Goal: Task Accomplishment & Management: Complete application form

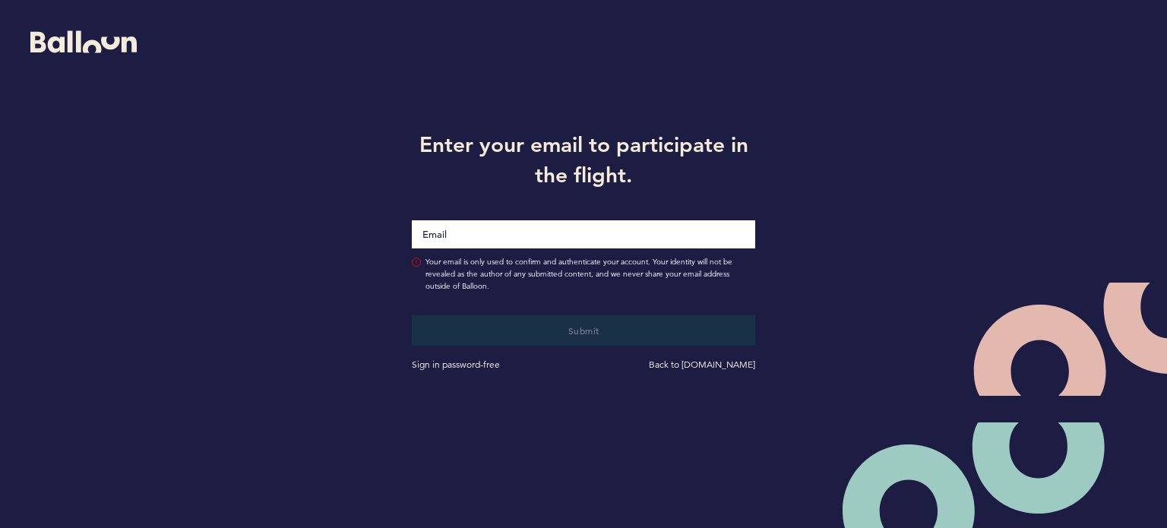
type input "[EMAIL_ADDRESS][DOMAIN_NAME]"
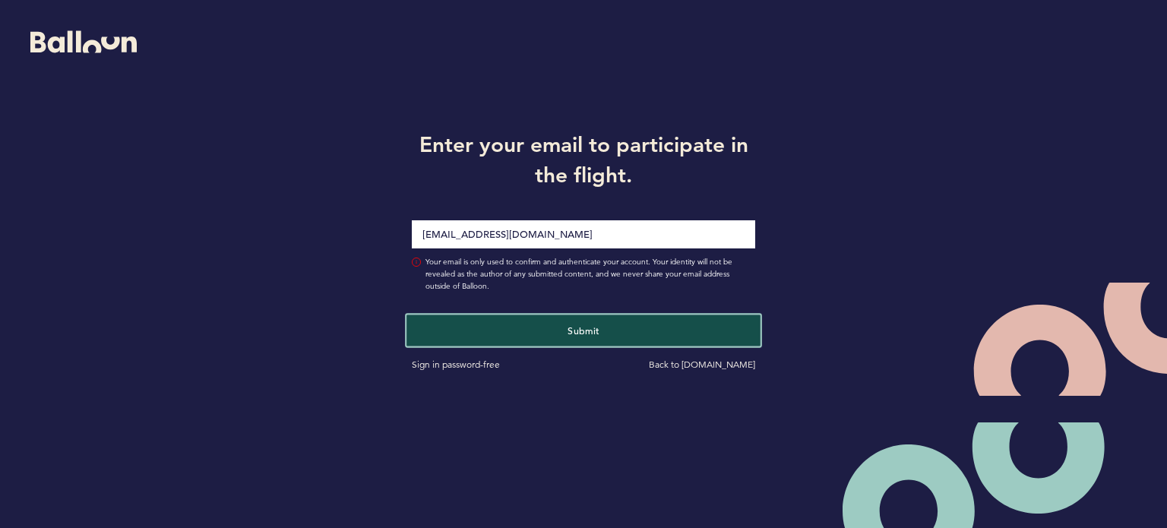
click at [611, 333] on button "Submit" at bounding box center [583, 329] width 354 height 31
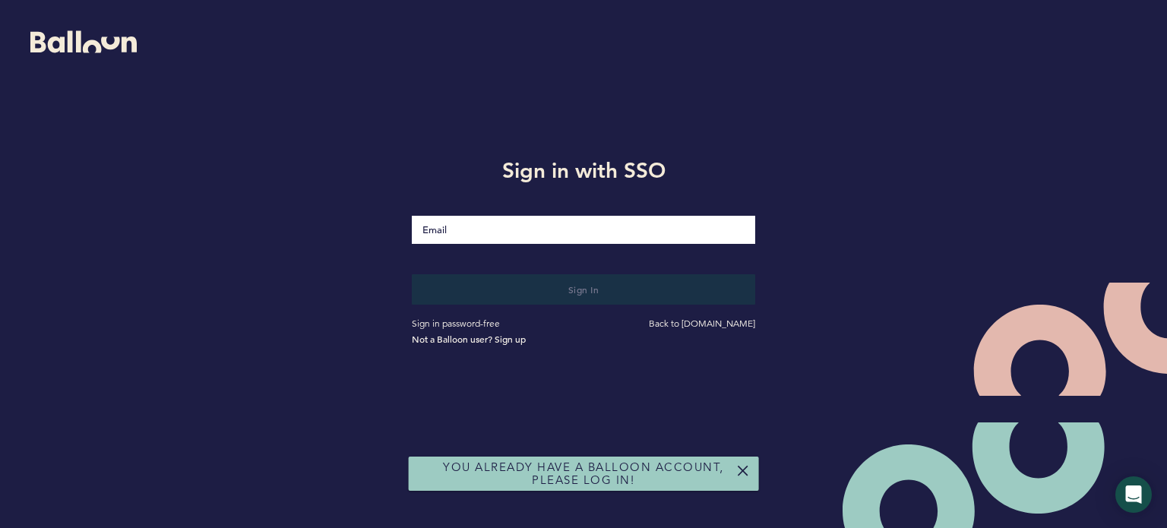
click at [507, 236] on input "Email" at bounding box center [583, 230] width 343 height 28
type input "[EMAIL_ADDRESS][DOMAIN_NAME]"
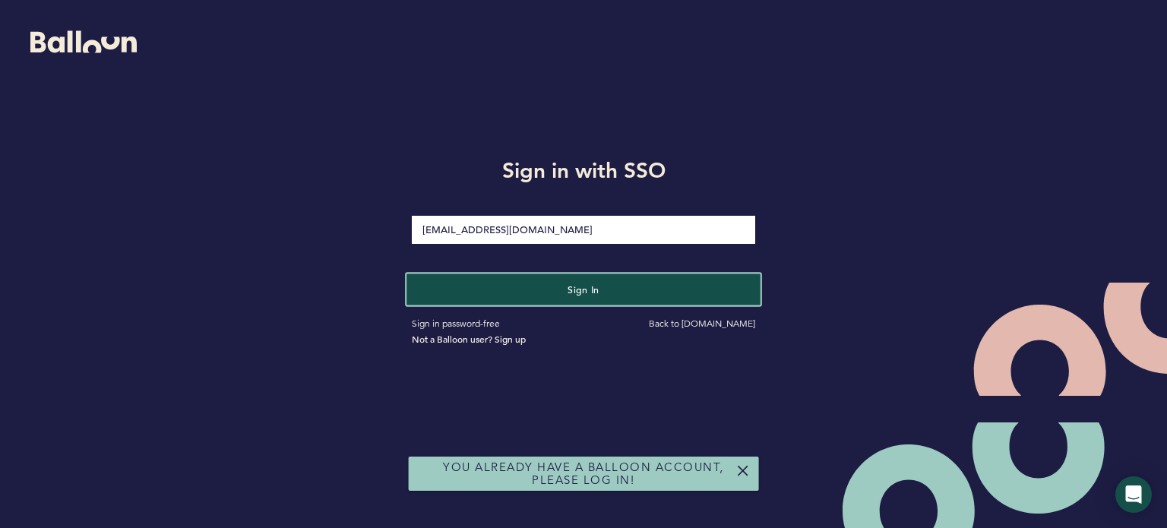
click at [575, 285] on span "Sign in" at bounding box center [583, 289] width 32 height 12
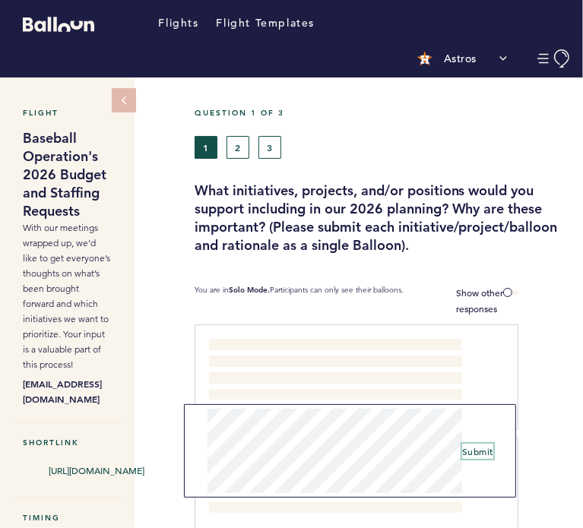
click at [486, 458] on button "Submit" at bounding box center [477, 451] width 31 height 15
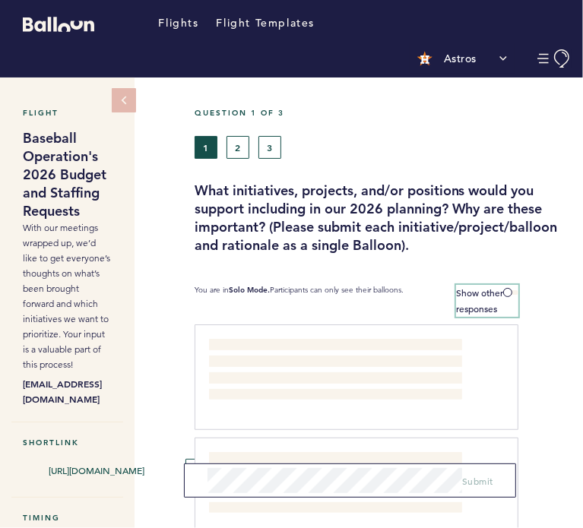
click at [510, 290] on span at bounding box center [510, 292] width 15 height 5
click at [0, 0] on input "Show other responses" at bounding box center [0, 0] width 0 height 0
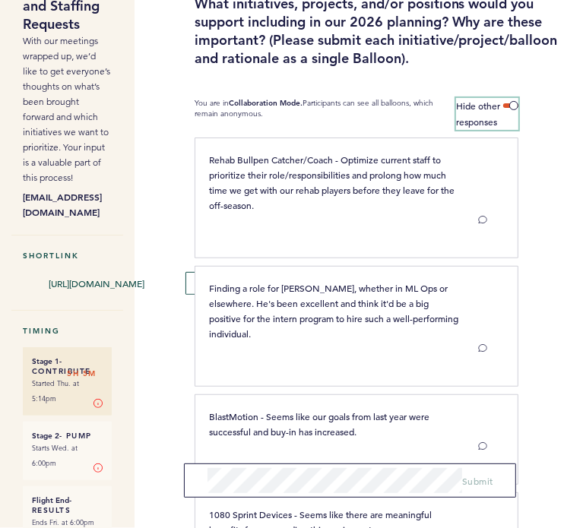
scroll to position [212, 0]
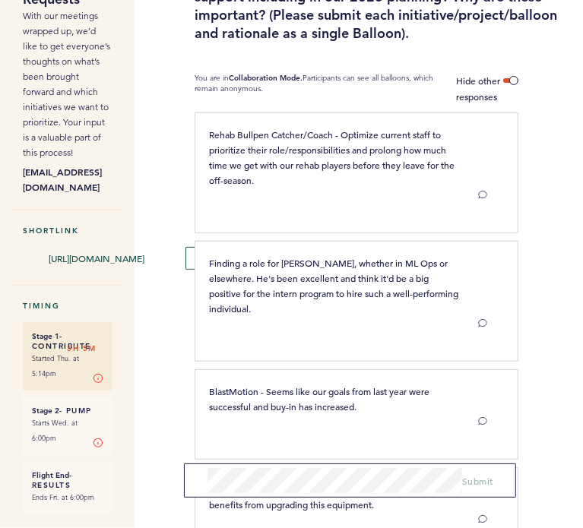
click at [536, 256] on div at bounding box center [550, 307] width 65 height 125
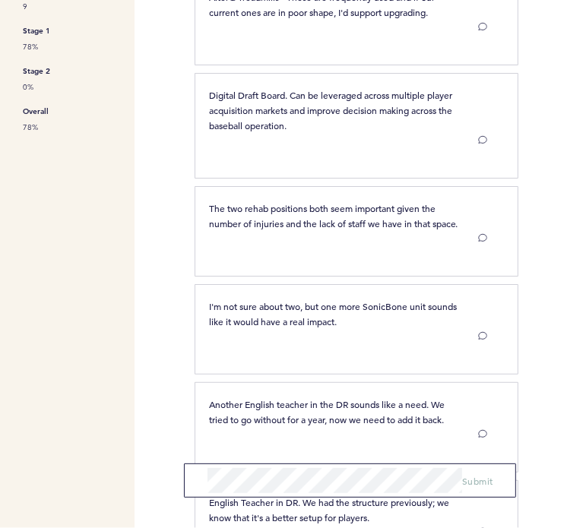
scroll to position [802, 0]
click at [538, 264] on div at bounding box center [550, 237] width 65 height 94
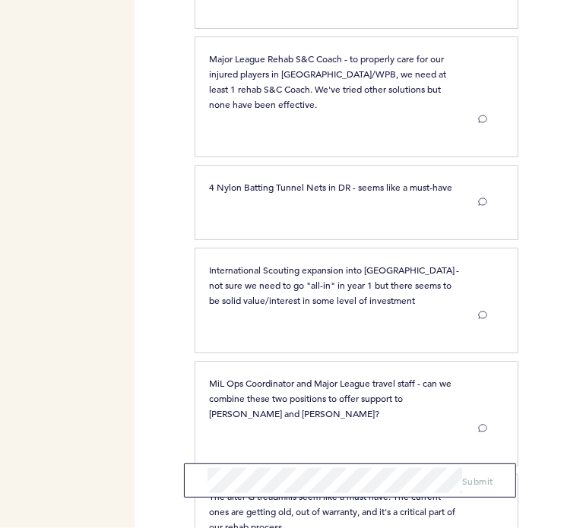
scroll to position [1963, 0]
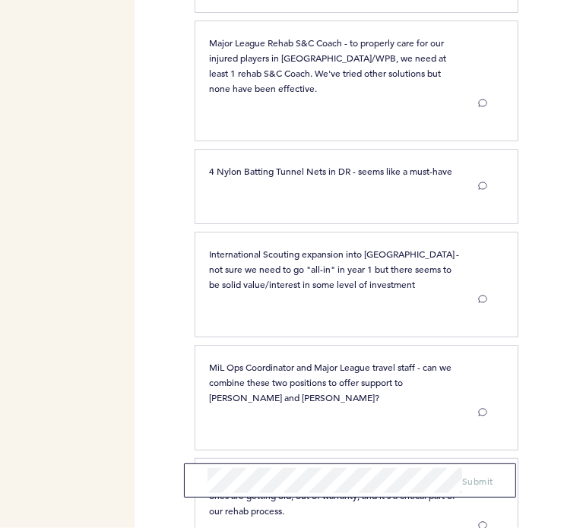
click at [541, 265] on div at bounding box center [550, 289] width 65 height 109
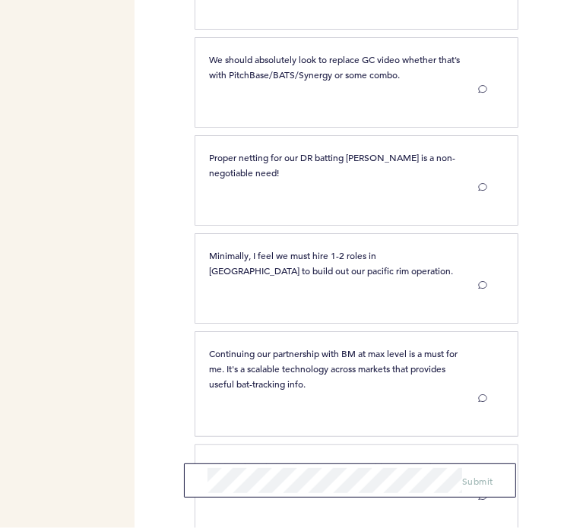
scroll to position [3019, 0]
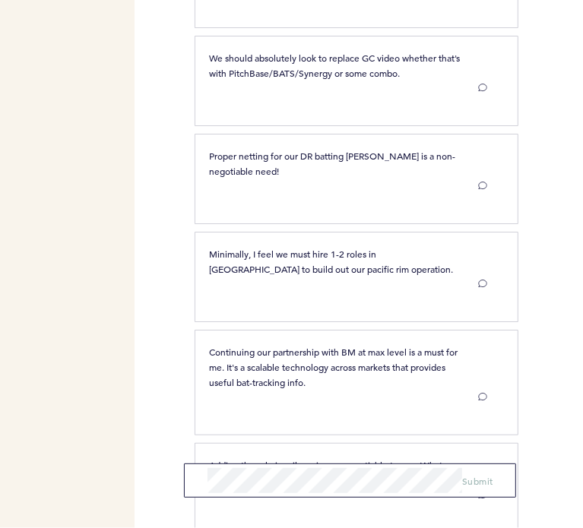
click at [544, 256] on div at bounding box center [550, 282] width 65 height 94
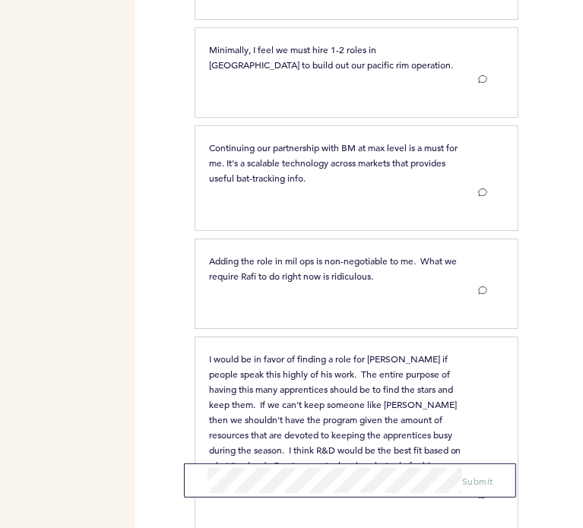
scroll to position [3228, 0]
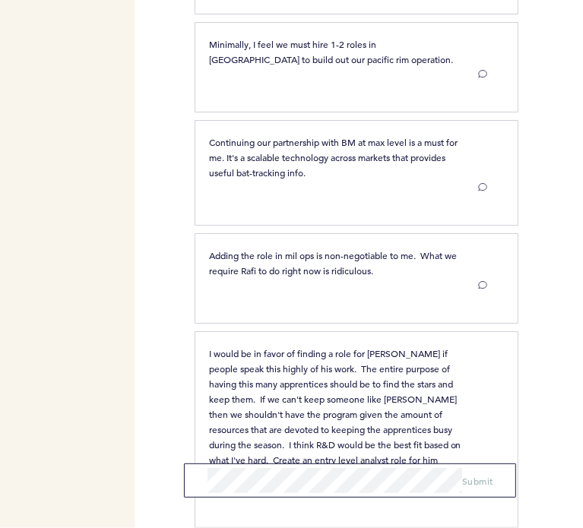
click at [545, 263] on div at bounding box center [550, 284] width 65 height 94
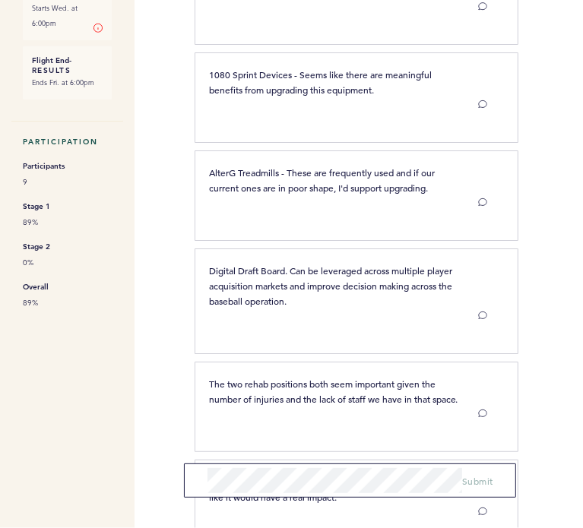
scroll to position [0, 0]
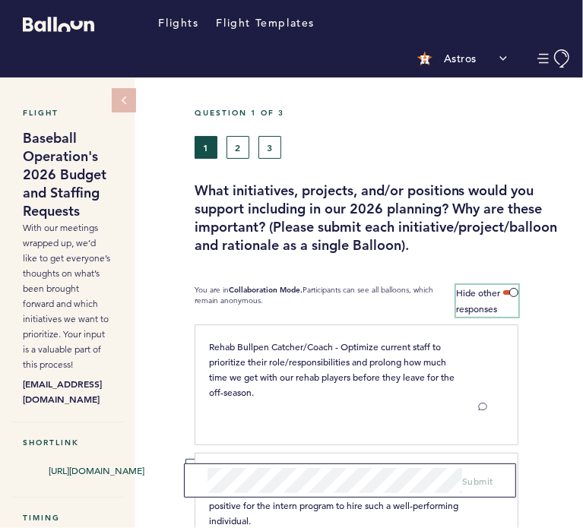
click at [510, 295] on label "Hide other responses" at bounding box center [487, 301] width 62 height 32
click at [0, 0] on input "Hide other responses" at bounding box center [0, 0] width 0 height 0
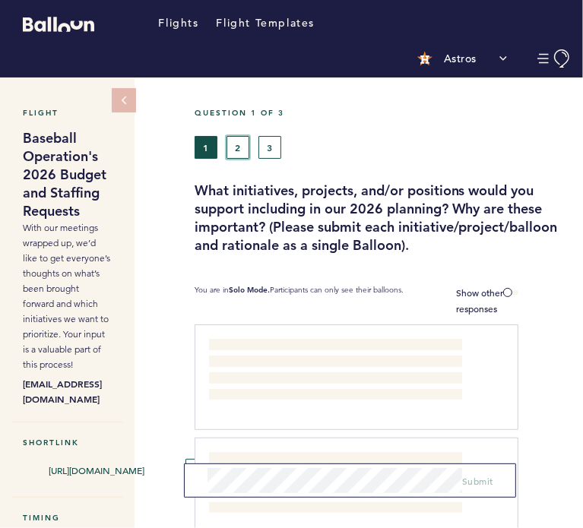
click at [237, 148] on button "2" at bounding box center [237, 147] width 23 height 23
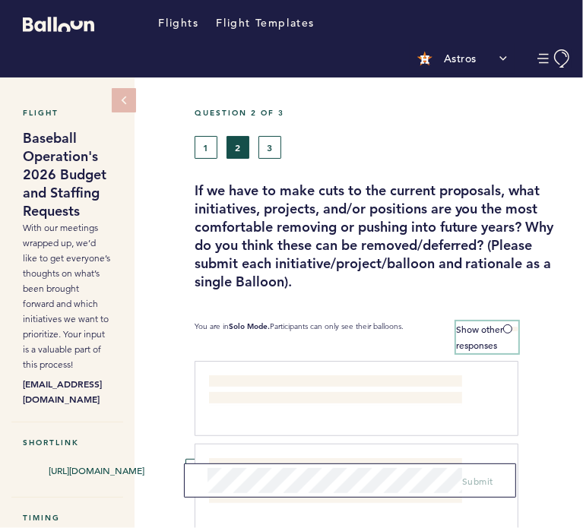
click at [503, 327] on span at bounding box center [510, 329] width 15 height 5
click at [0, 0] on input "Show other responses" at bounding box center [0, 0] width 0 height 0
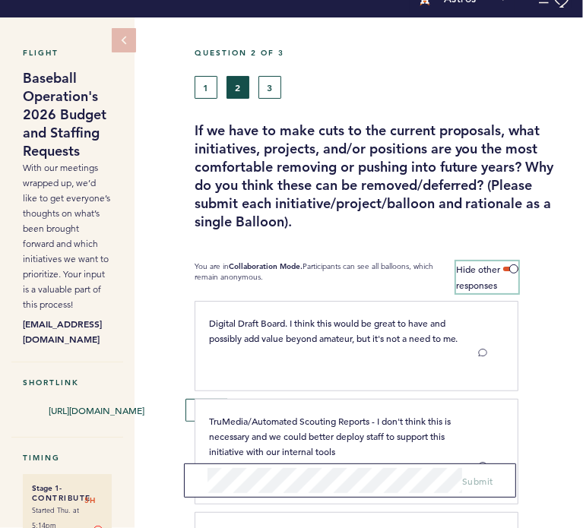
scroll to position [93, 0]
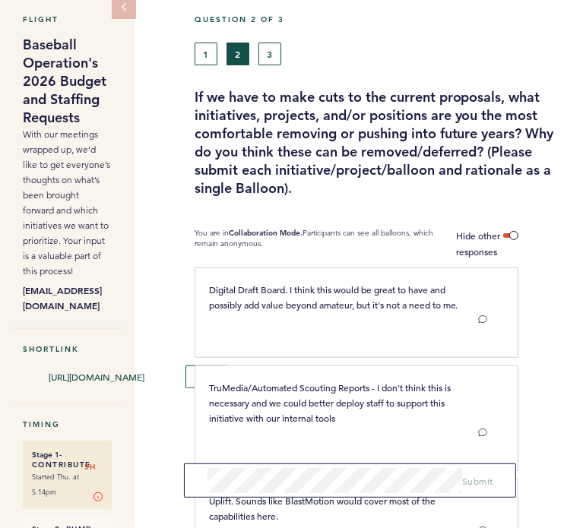
click at [167, 189] on div "Flight Baseball Operation's 2026 Budget and Staffing Requests With our meetings…" at bounding box center [291, 209] width 583 height 450
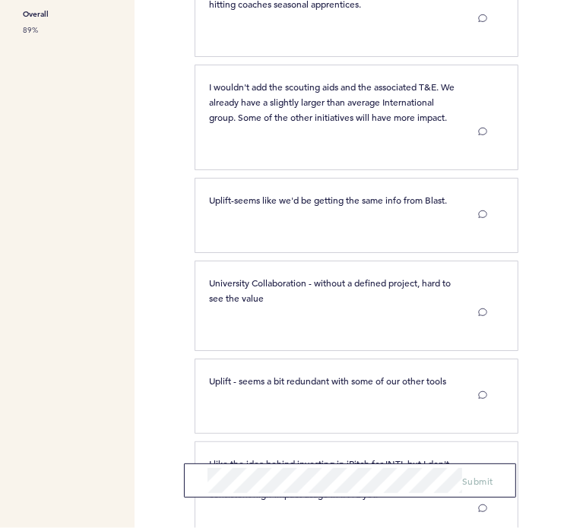
scroll to position [901, 0]
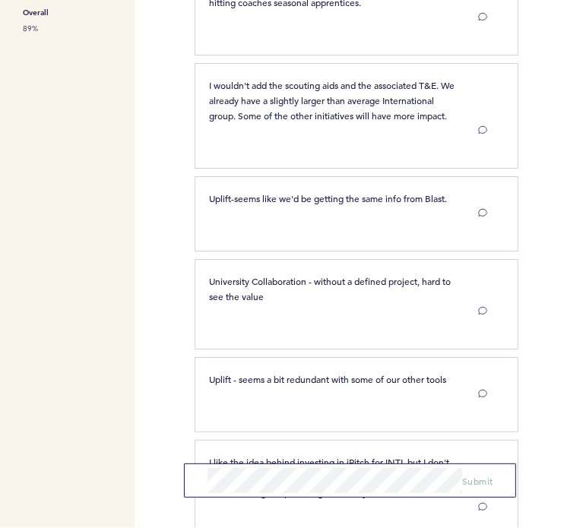
click at [164, 219] on div "Flights Flight Templates Astros Segments brodgers@astros.com Team Domain: astro…" at bounding box center [291, 264] width 583 height 528
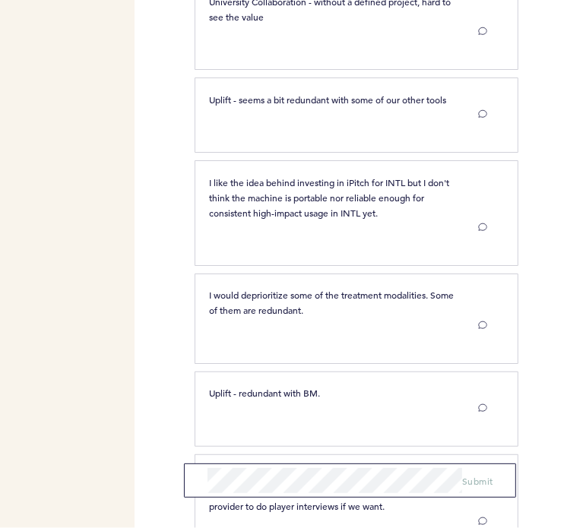
scroll to position [1183, 0]
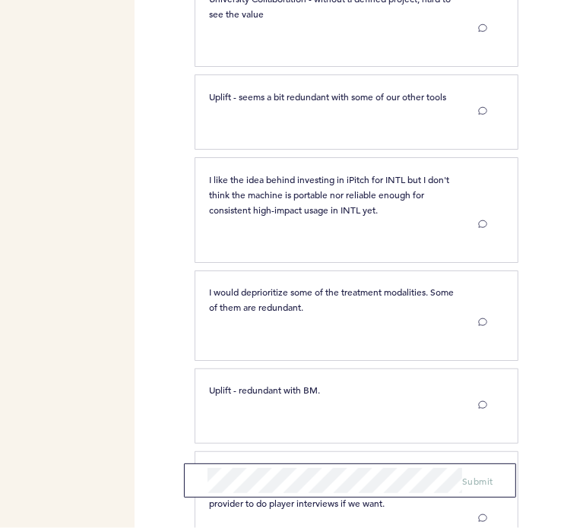
click at [163, 216] on div "Flights Flight Templates Astros Segments brodgers@astros.com Team Domain: astro…" at bounding box center [291, 264] width 583 height 528
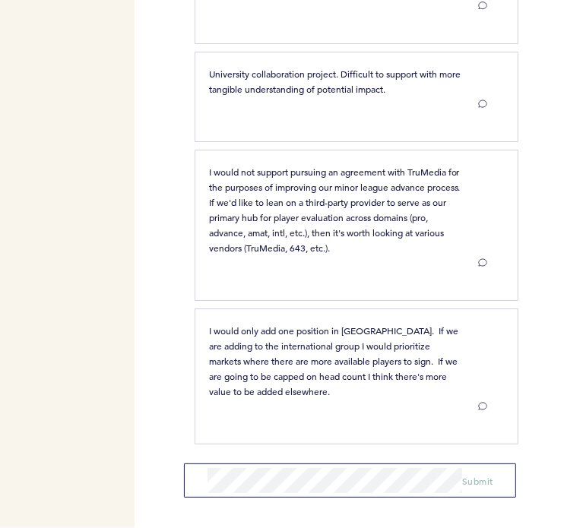
scroll to position [1801, 0]
click at [163, 216] on div "Flights Flight Templates Astros Segments brodgers@astros.com Team Domain: astro…" at bounding box center [291, 264] width 583 height 528
click at [163, 219] on div "Flights Flight Templates Astros Segments brodgers@astros.com Team Domain: astro…" at bounding box center [291, 264] width 583 height 528
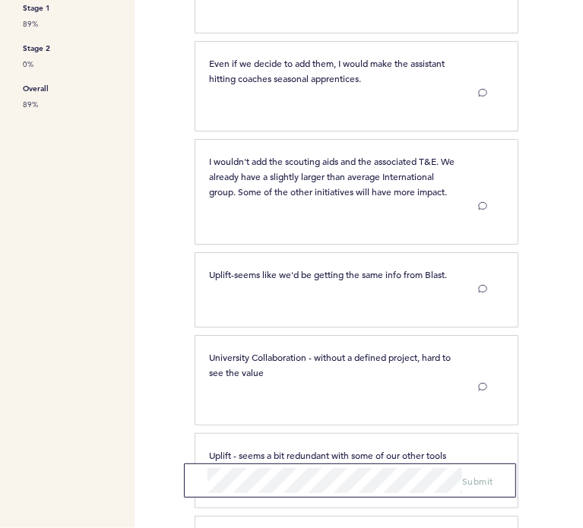
scroll to position [0, 0]
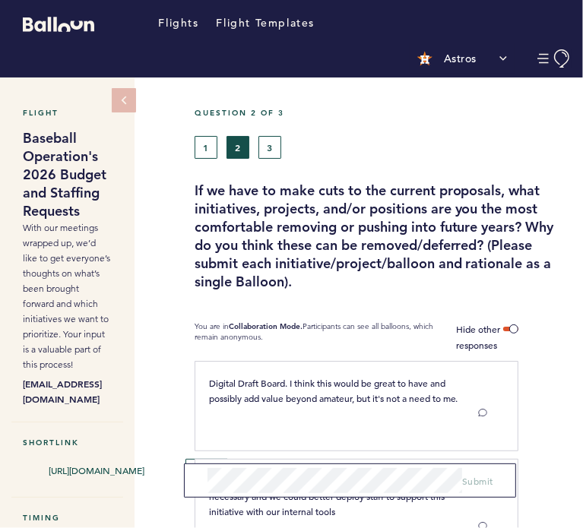
click at [275, 145] on button "3" at bounding box center [269, 147] width 23 height 23
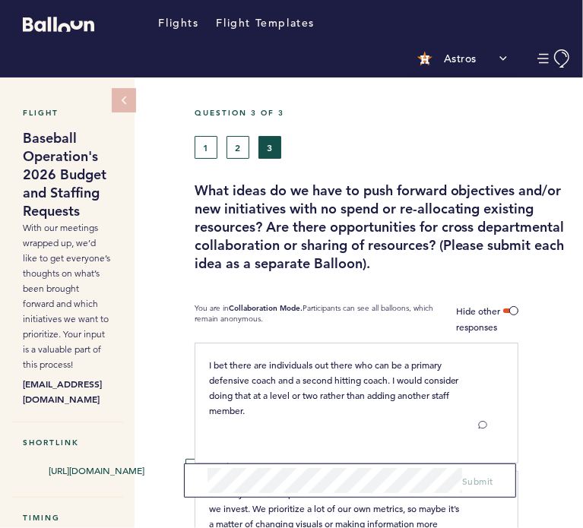
click at [161, 220] on div "Flight Baseball Operation's 2026 Budget and Staffing Requests With our meetings…" at bounding box center [291, 302] width 583 height 450
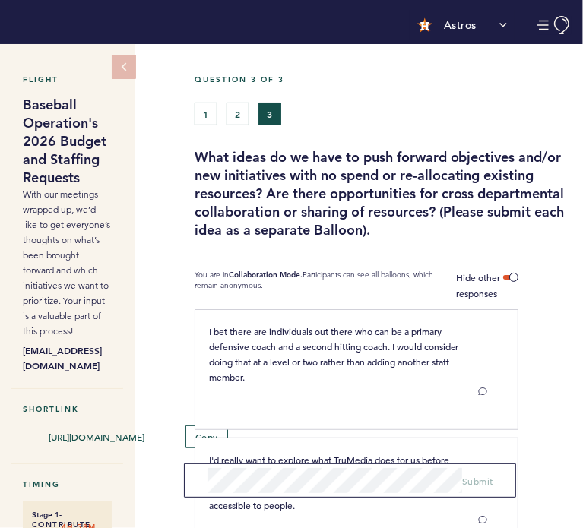
scroll to position [45, 0]
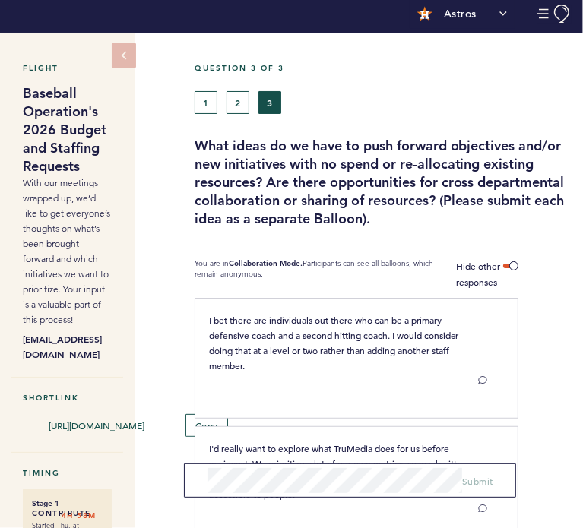
click at [164, 194] on div "Flight Baseball Operation's 2026 Budget and Staffing Requests With our meetings…" at bounding box center [291, 258] width 583 height 450
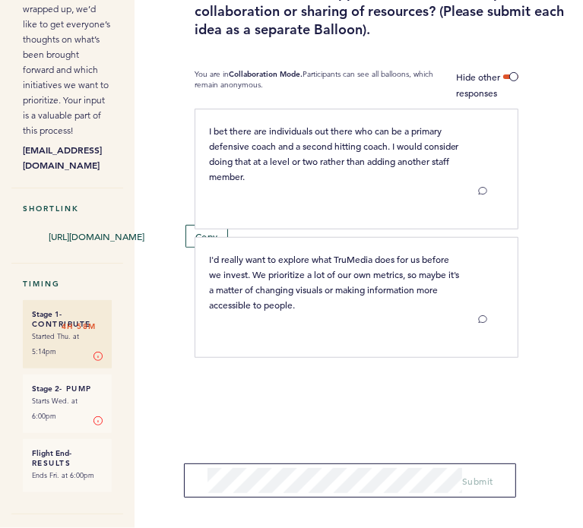
scroll to position [209, 0]
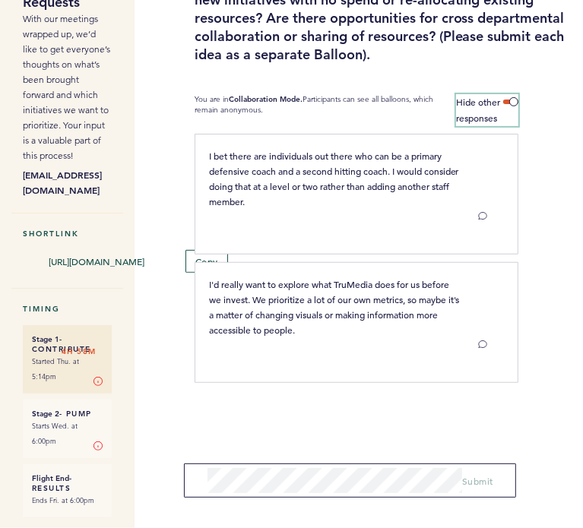
click at [514, 100] on span at bounding box center [510, 102] width 15 height 5
click at [0, 0] on input "Hide other responses" at bounding box center [0, 0] width 0 height 0
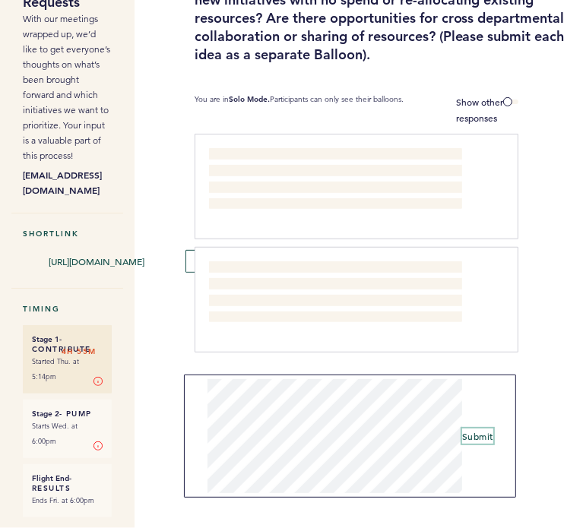
click at [475, 435] on span "Submit" at bounding box center [477, 436] width 31 height 12
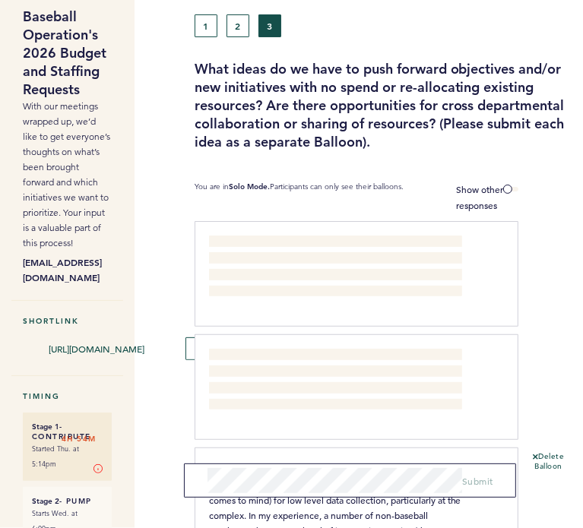
scroll to position [26, 0]
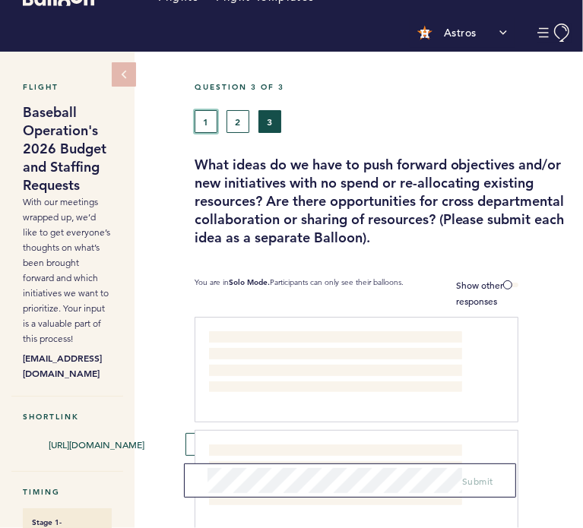
click at [209, 121] on button "1" at bounding box center [205, 121] width 23 height 23
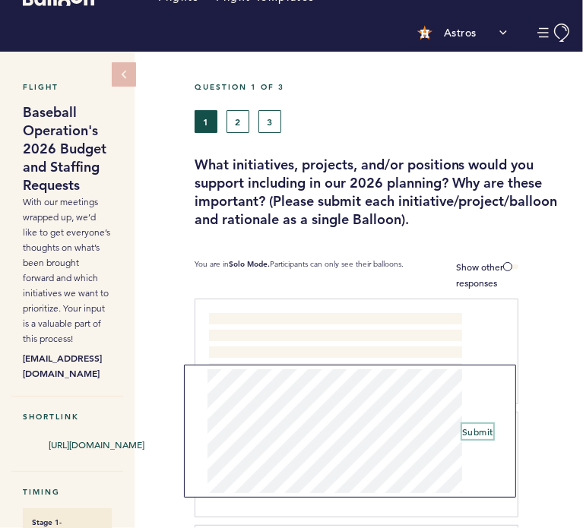
click at [479, 426] on span "Submit" at bounding box center [477, 431] width 31 height 12
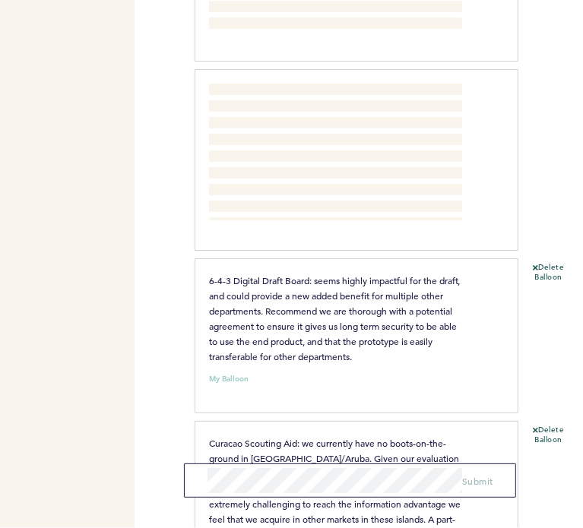
scroll to position [3168, 0]
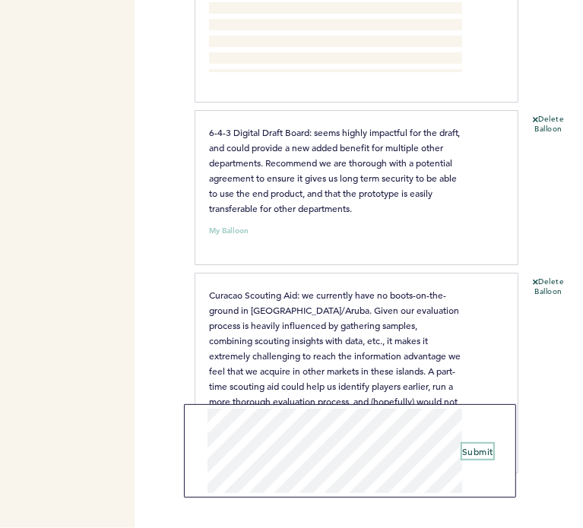
click at [481, 447] on span "Submit" at bounding box center [477, 451] width 31 height 12
